Goal: Information Seeking & Learning: Learn about a topic

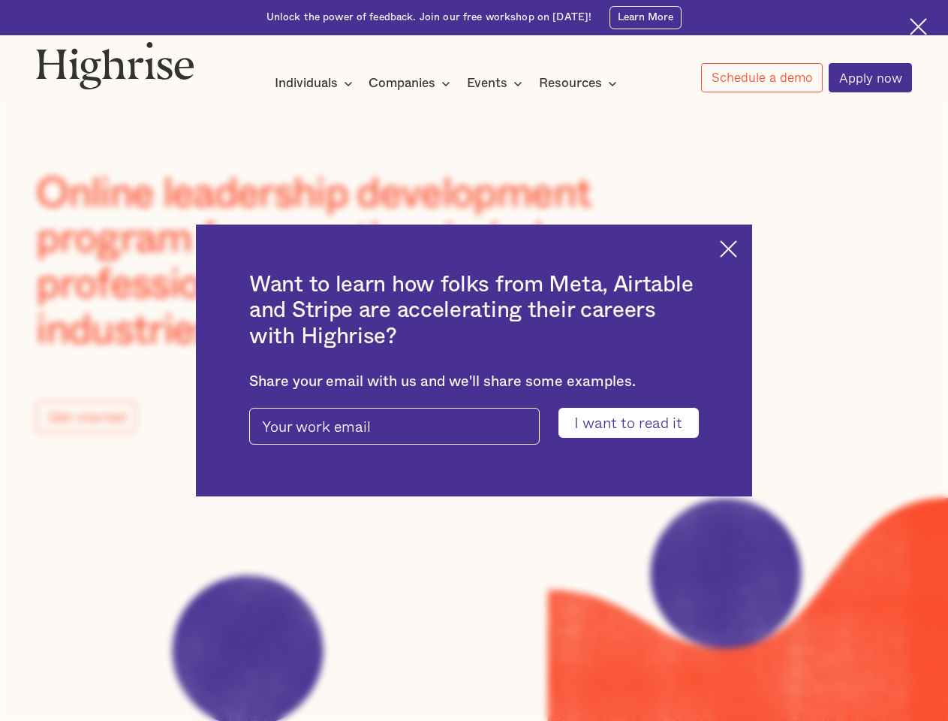
click at [638, 424] on input "I want to read it" at bounding box center [629, 422] width 140 height 29
click at [737, 246] on img at bounding box center [728, 248] width 17 height 17
click at [314, 85] on div "Individuals Programs 1 Highrise Leader A 6-month program to grow leadership wit…" at bounding box center [316, 83] width 83 height 20
click at [0, 0] on nav "Programs 1 Highrise Leader A 6-month program to grow leadership with coaching a…" at bounding box center [0, 0] width 0 height 0
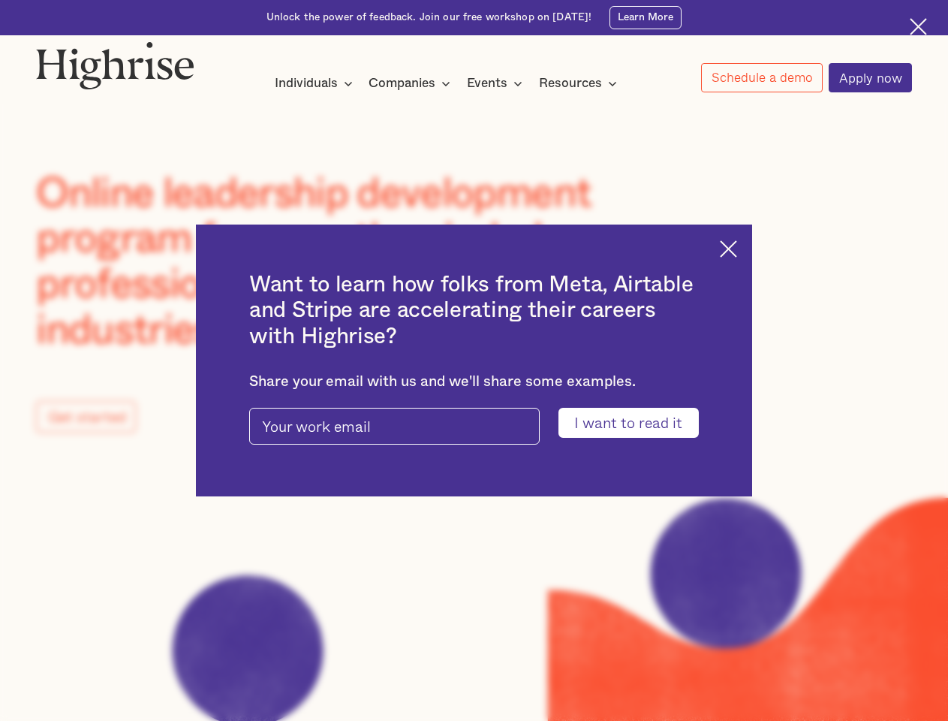
click at [0, 0] on nav "Programs 1 Highrise Leader A 6-month program to grow leadership with coaching a…" at bounding box center [0, 0] width 0 height 0
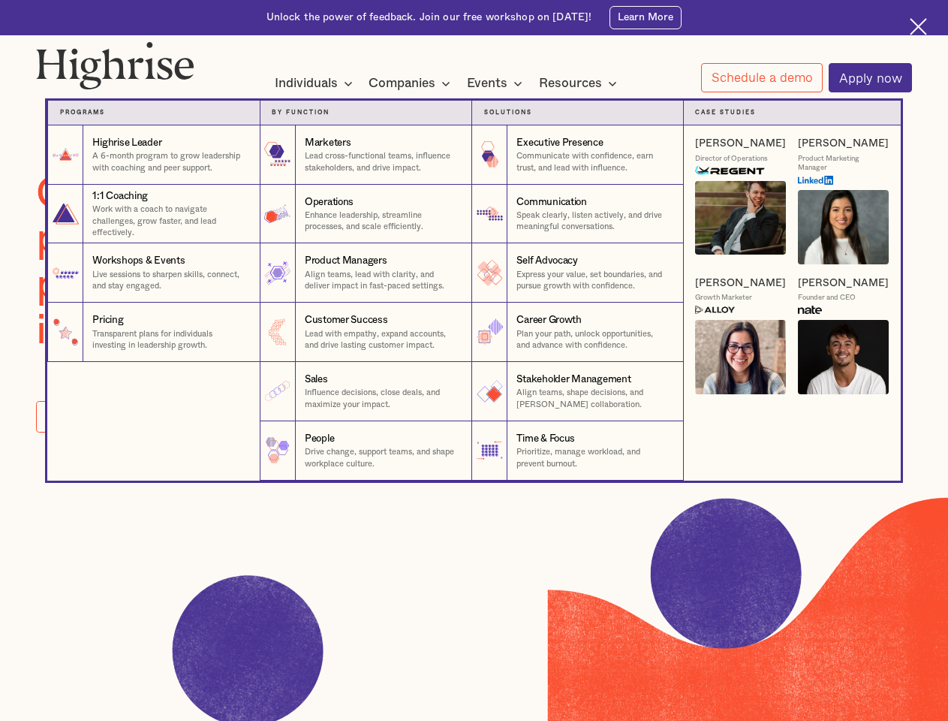
click at [761, 79] on nav "Programs 1 Highrise Leader A 6-month program to grow leadership with coaching a…" at bounding box center [473, 278] width 901 height 403
